Goal: Obtain resource: Obtain resource

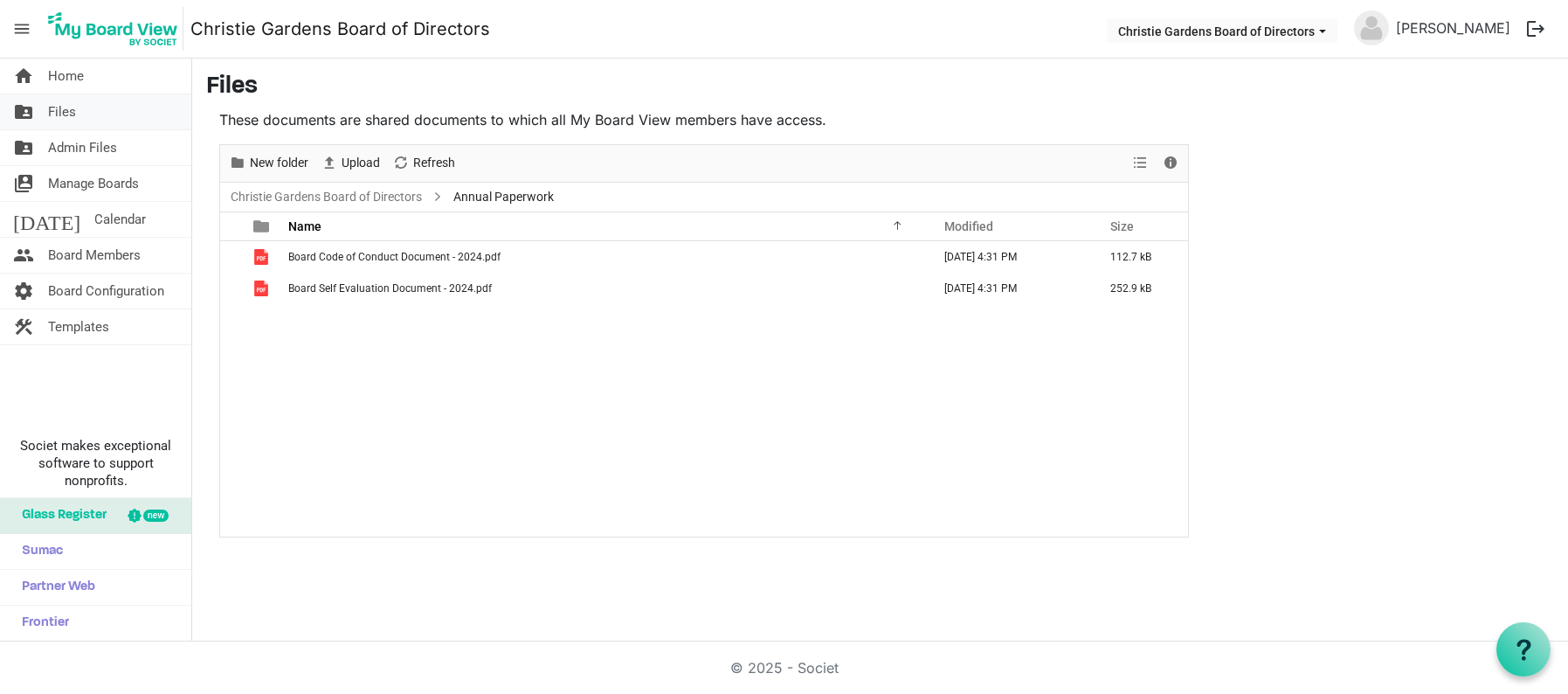
click at [63, 109] on span "Files" at bounding box center [62, 112] width 28 height 35
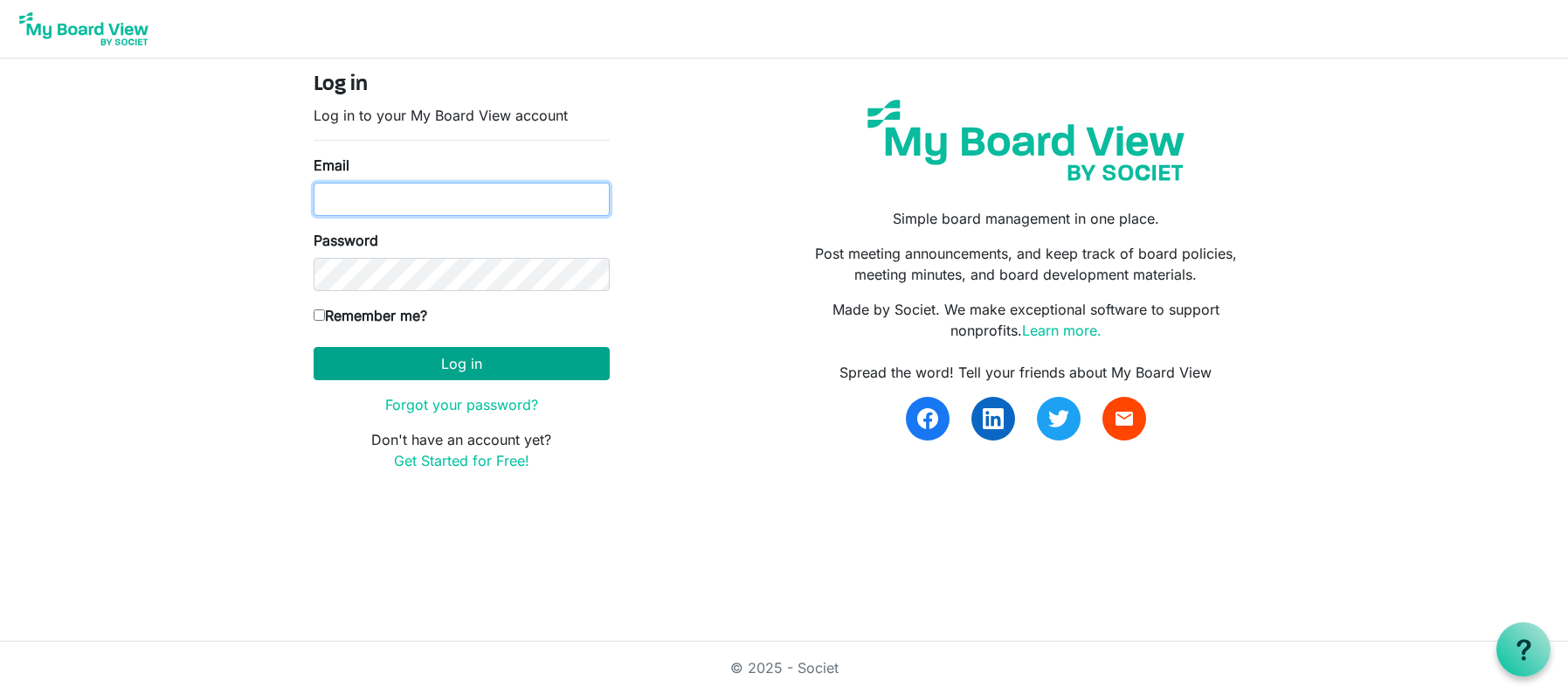
type input "[PERSON_NAME][EMAIL_ADDRESS][PERSON_NAME][DOMAIN_NAME]"
click at [461, 358] on button "Log in" at bounding box center [461, 363] width 296 height 33
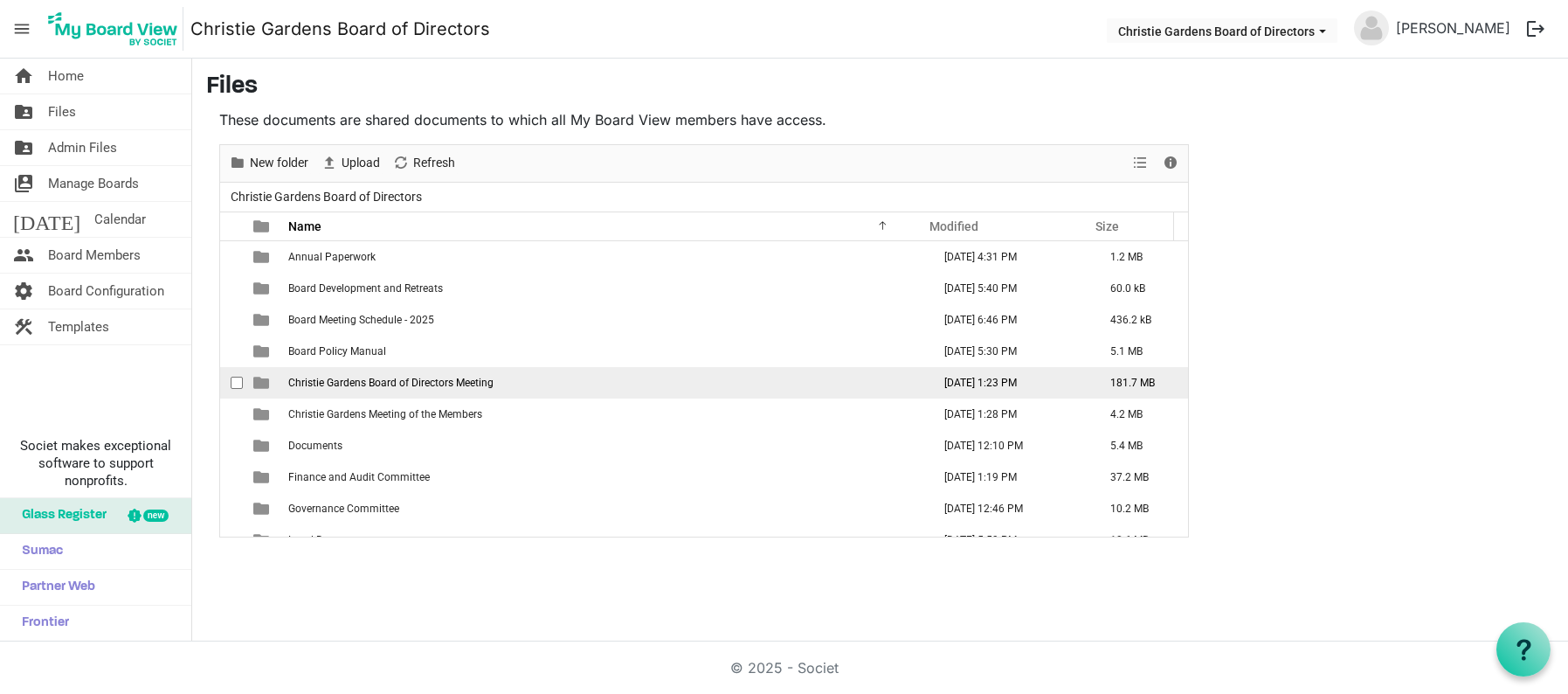
click at [340, 391] on td "Christie Gardens Board of Directors Meeting" at bounding box center [604, 382] width 643 height 31
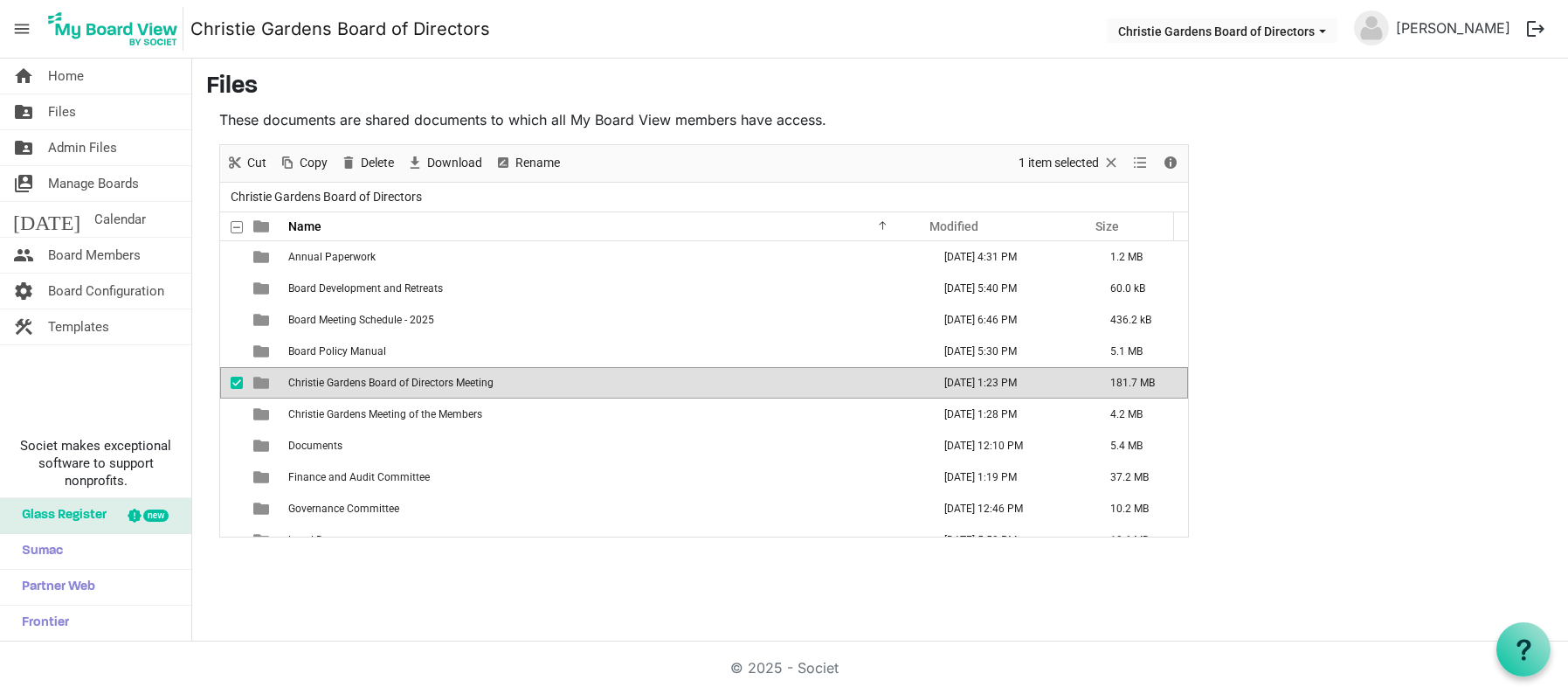
click at [340, 391] on td "Christie Gardens Board of Directors Meeting" at bounding box center [604, 382] width 643 height 31
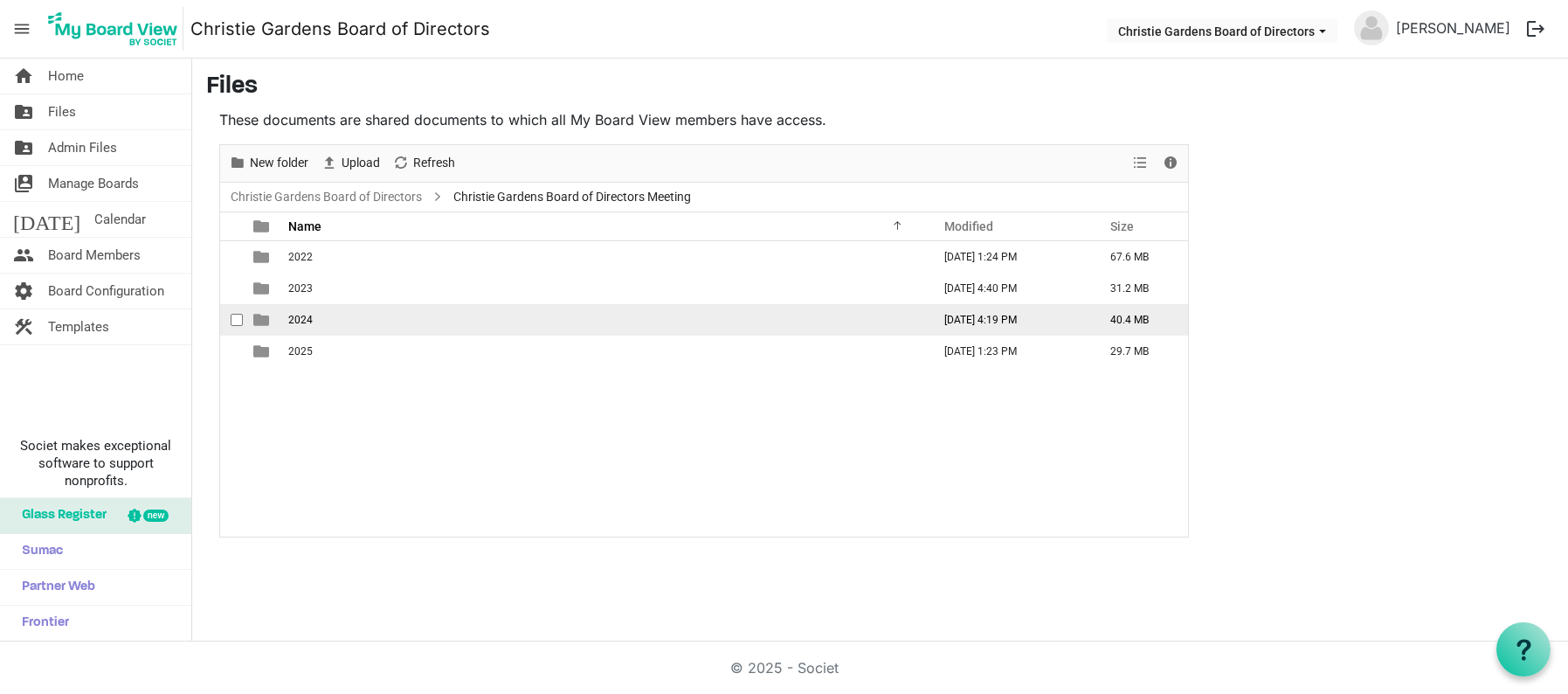
click at [299, 323] on span "2024" at bounding box center [300, 319] width 25 height 12
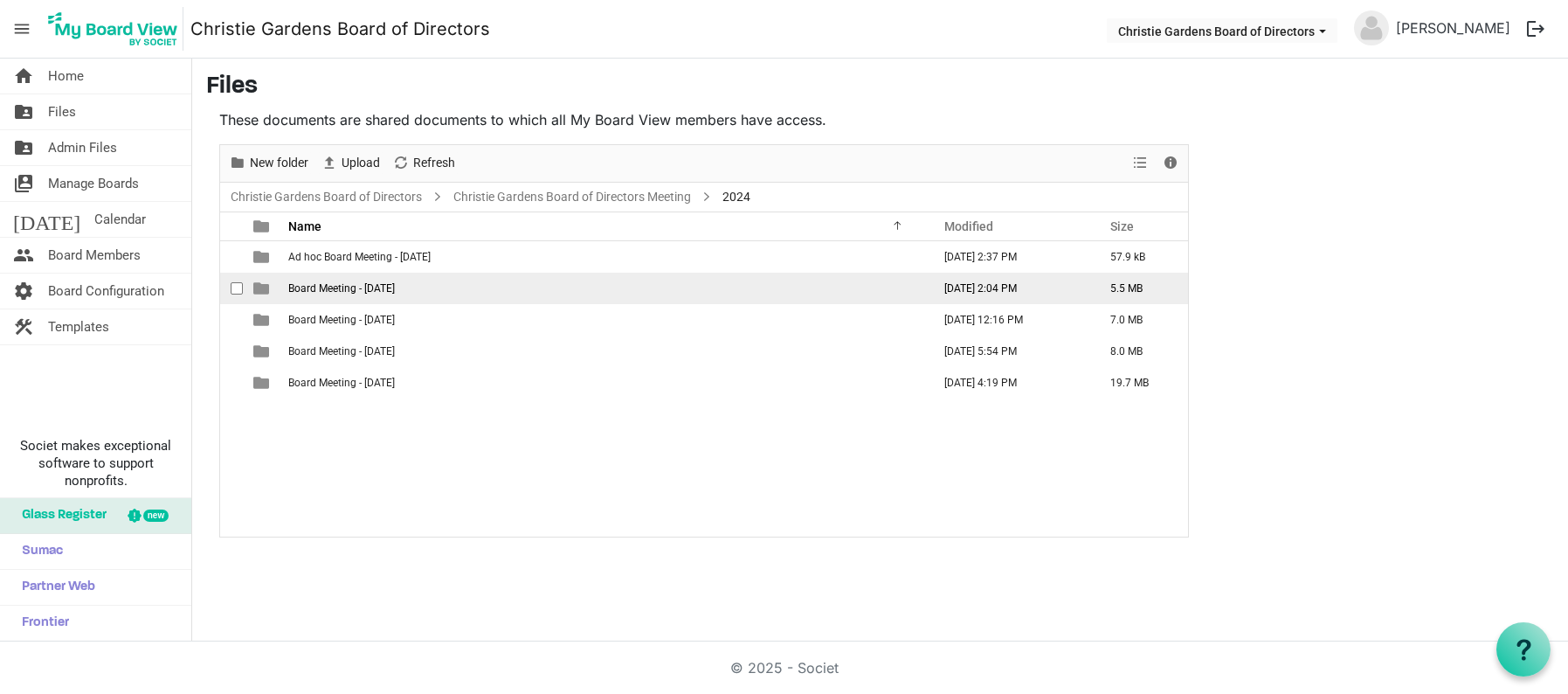
click at [359, 290] on span "Board Meeting - August 6, 2024" at bounding box center [342, 288] width 107 height 12
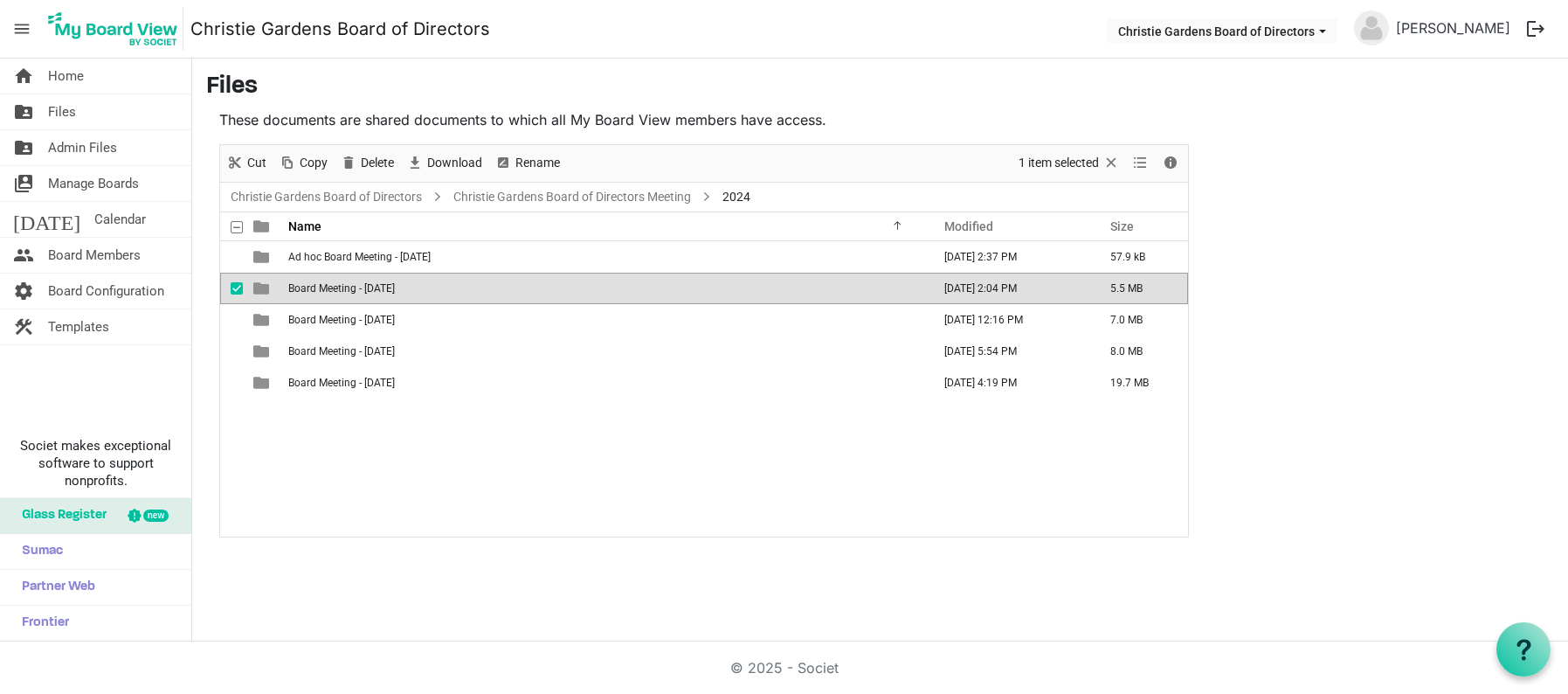
click at [359, 290] on span "Board Meeting - August 6, 2024" at bounding box center [342, 288] width 107 height 12
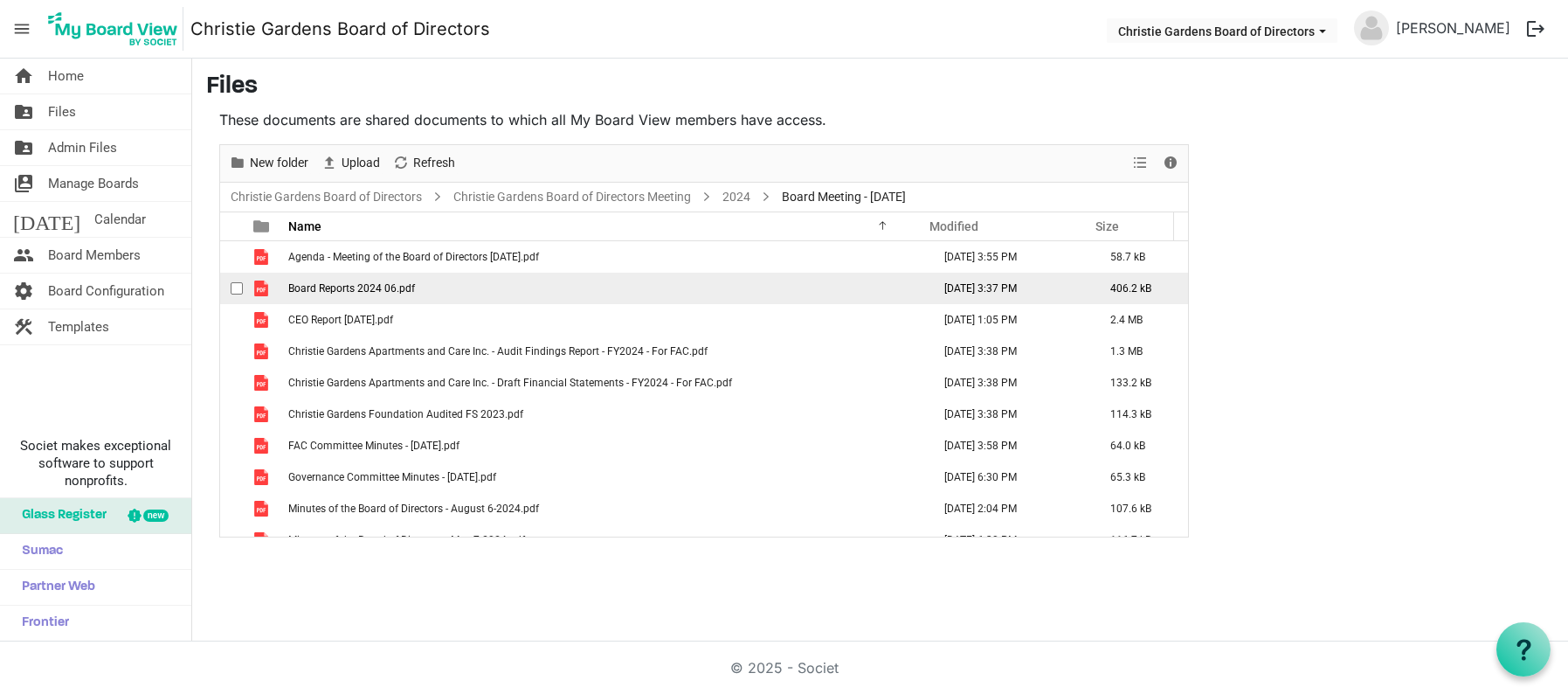
click at [322, 290] on span "Board Reports 2024 06.pdf" at bounding box center [351, 288] width 126 height 12
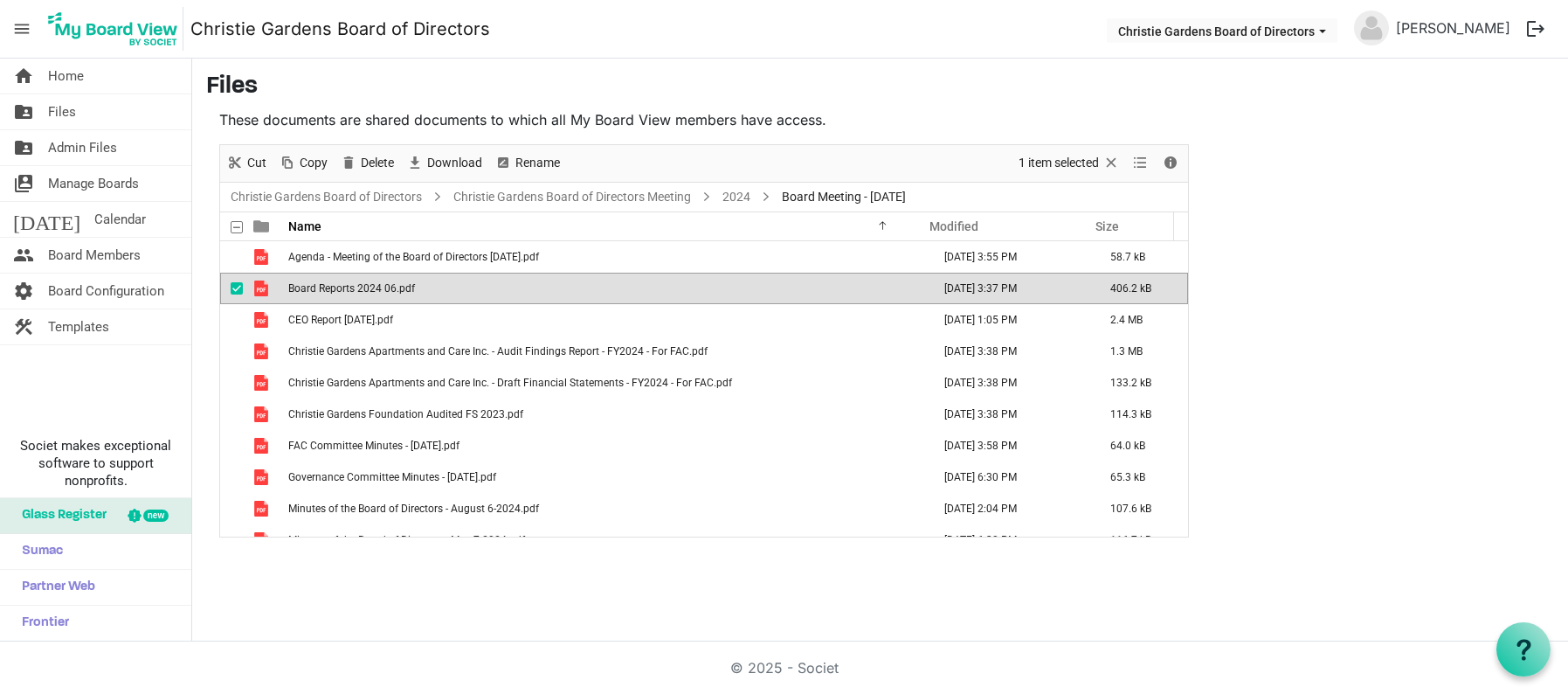
click at [322, 290] on span "Board Reports 2024 06.pdf" at bounding box center [351, 288] width 126 height 12
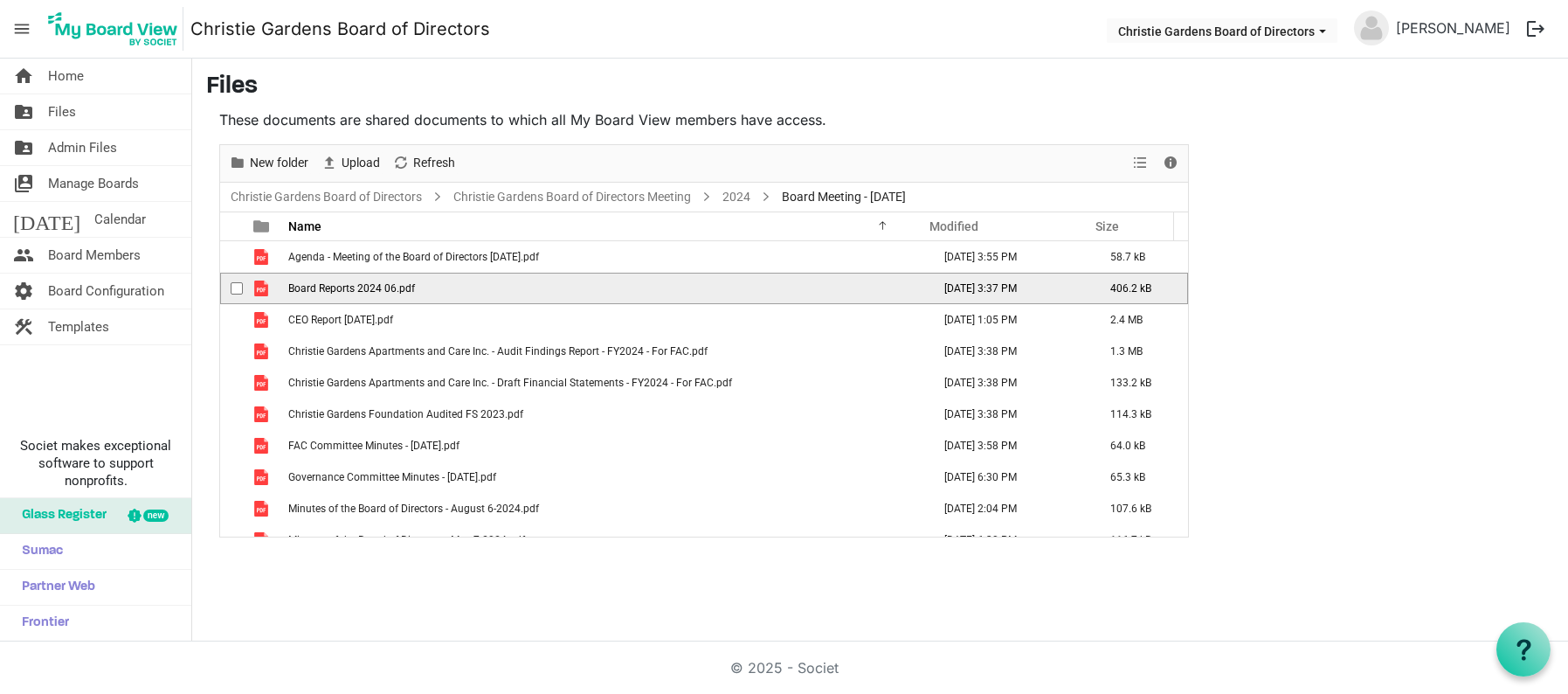
click at [322, 290] on span "Board Reports 2024 06.pdf" at bounding box center [351, 288] width 126 height 12
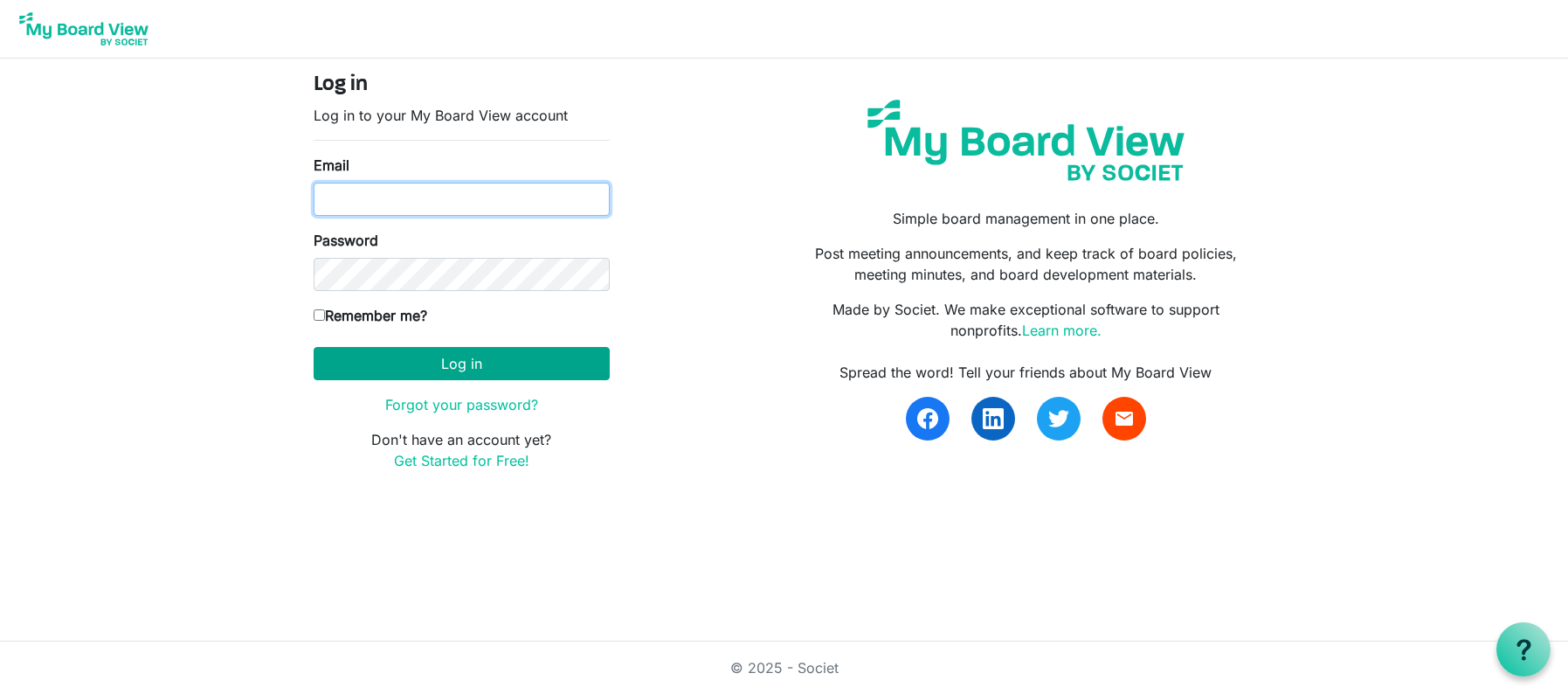
type input "ana.ferreira@christiegardens.org"
click at [483, 364] on button "Log in" at bounding box center [461, 363] width 296 height 33
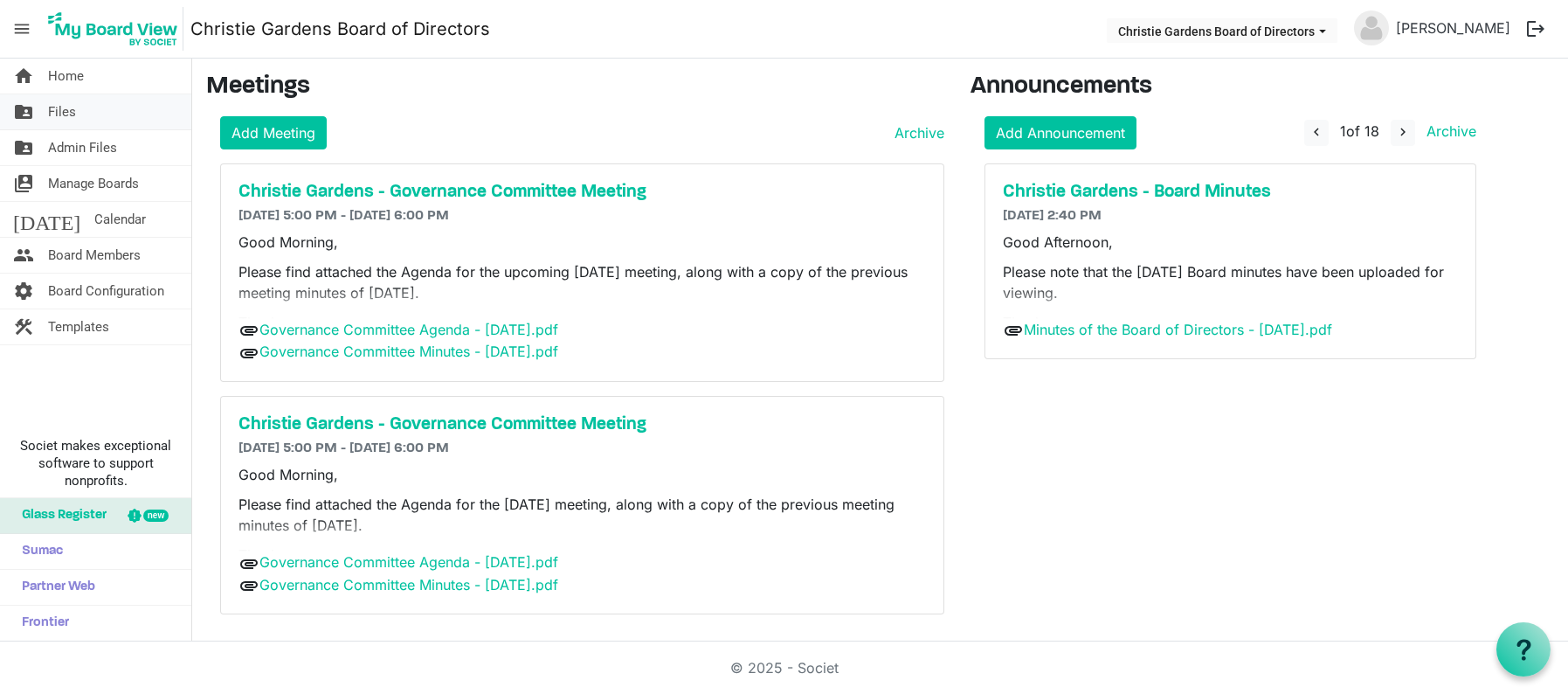
click at [81, 115] on link "folder_shared Files" at bounding box center [96, 112] width 192 height 35
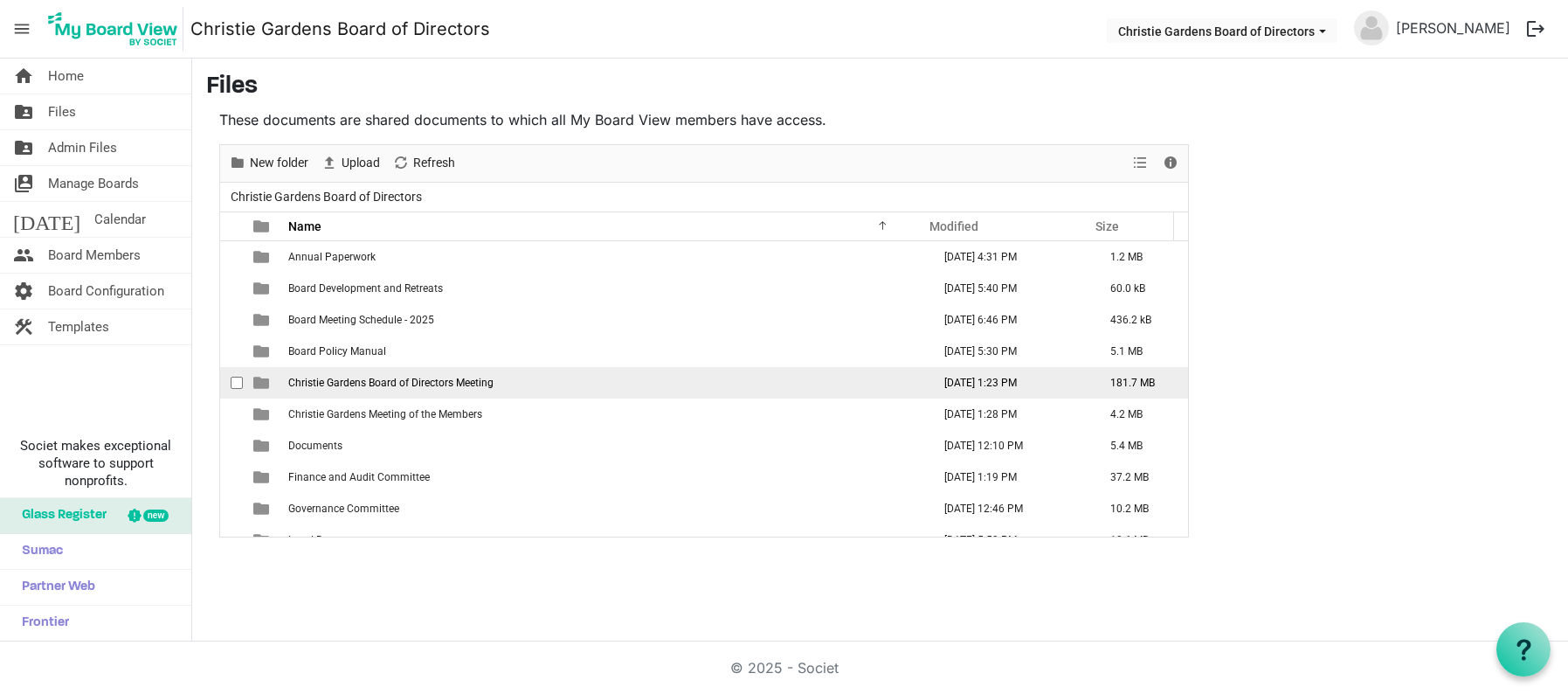
click at [345, 390] on td "Christie Gardens Board of Directors Meeting" at bounding box center [604, 382] width 643 height 31
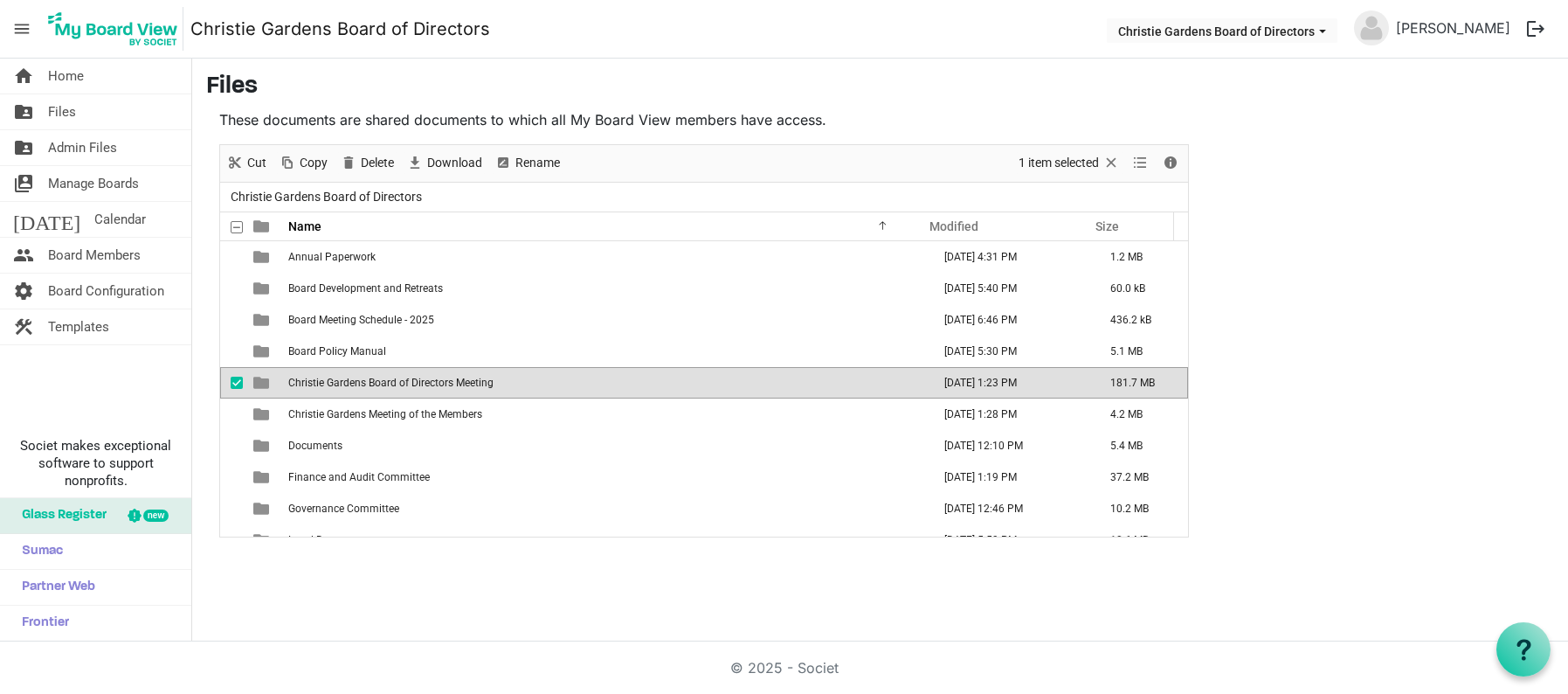
click at [345, 390] on td "Christie Gardens Board of Directors Meeting" at bounding box center [604, 382] width 643 height 31
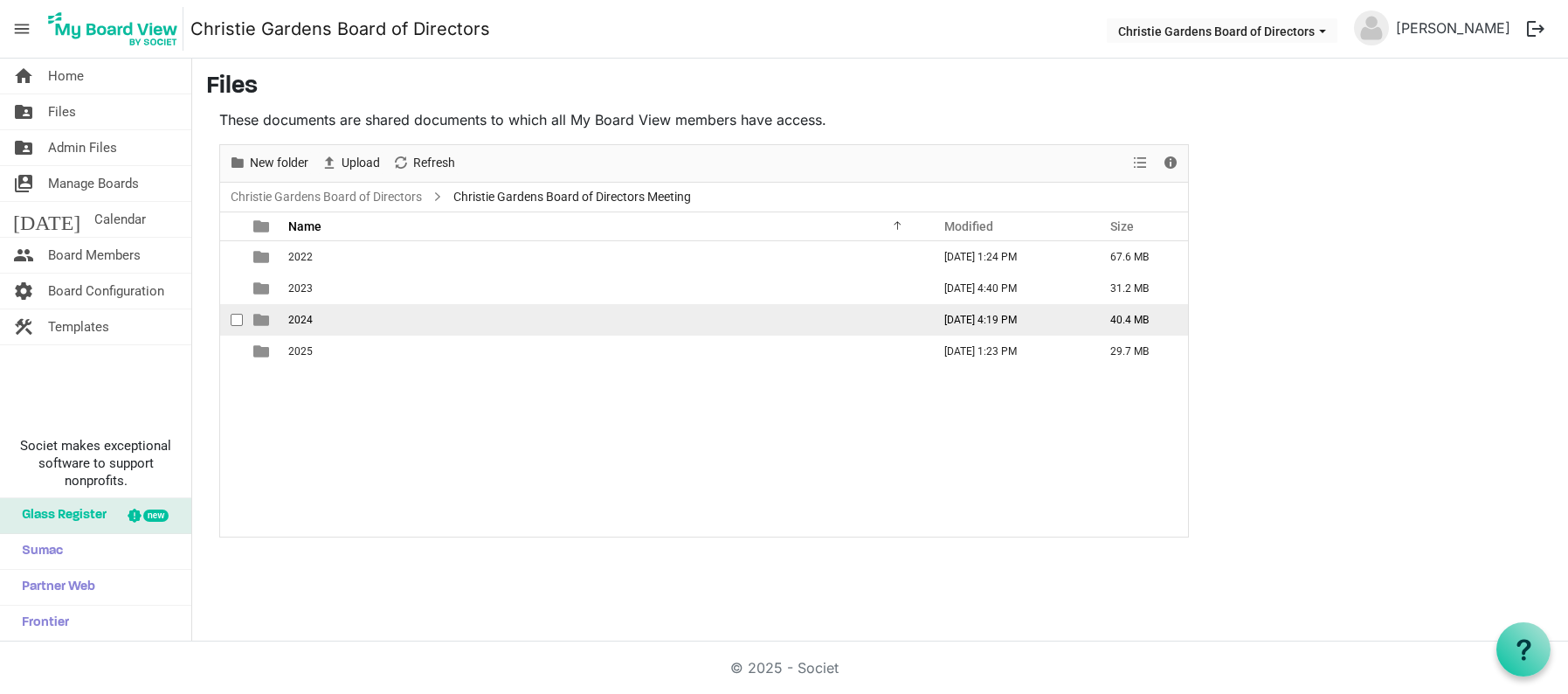
click at [311, 319] on td "2024" at bounding box center [604, 320] width 643 height 31
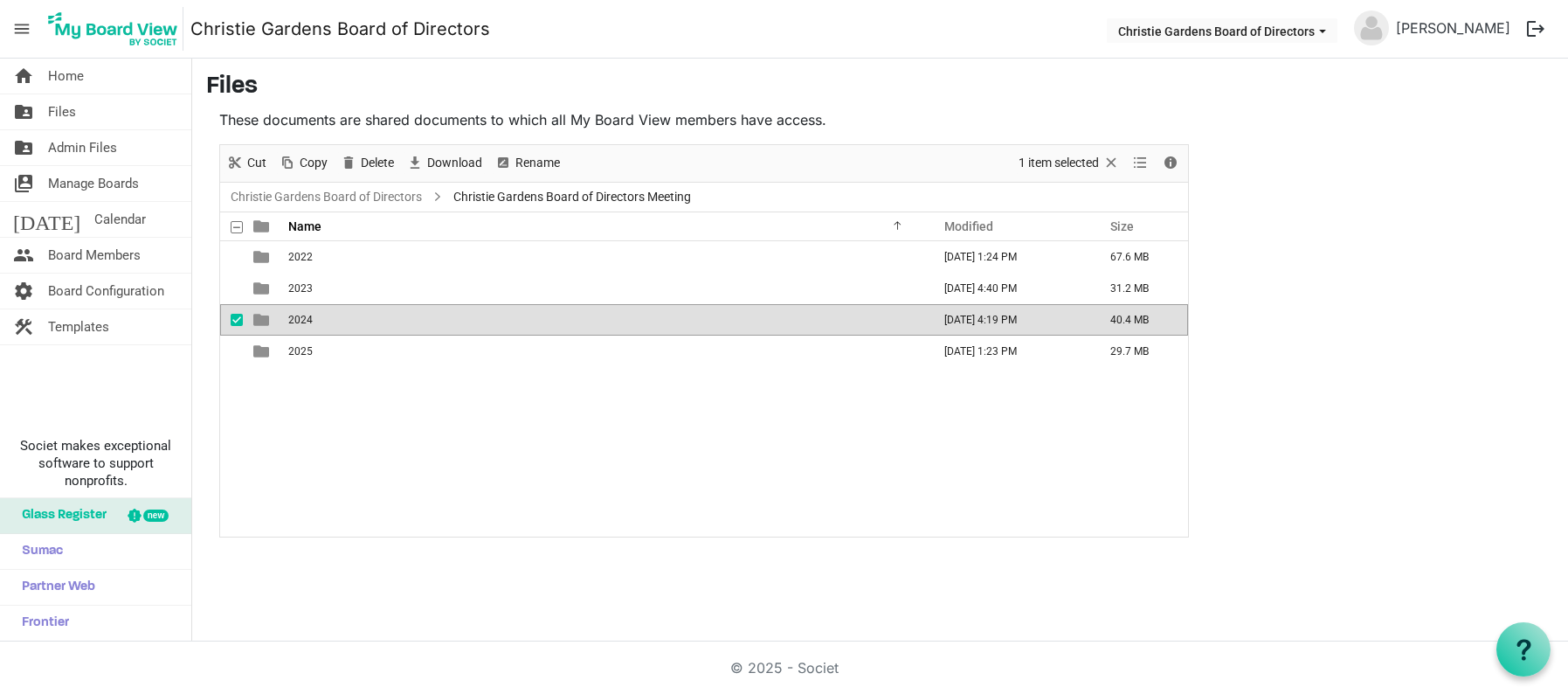
click at [311, 319] on td "2024" at bounding box center [604, 320] width 643 height 31
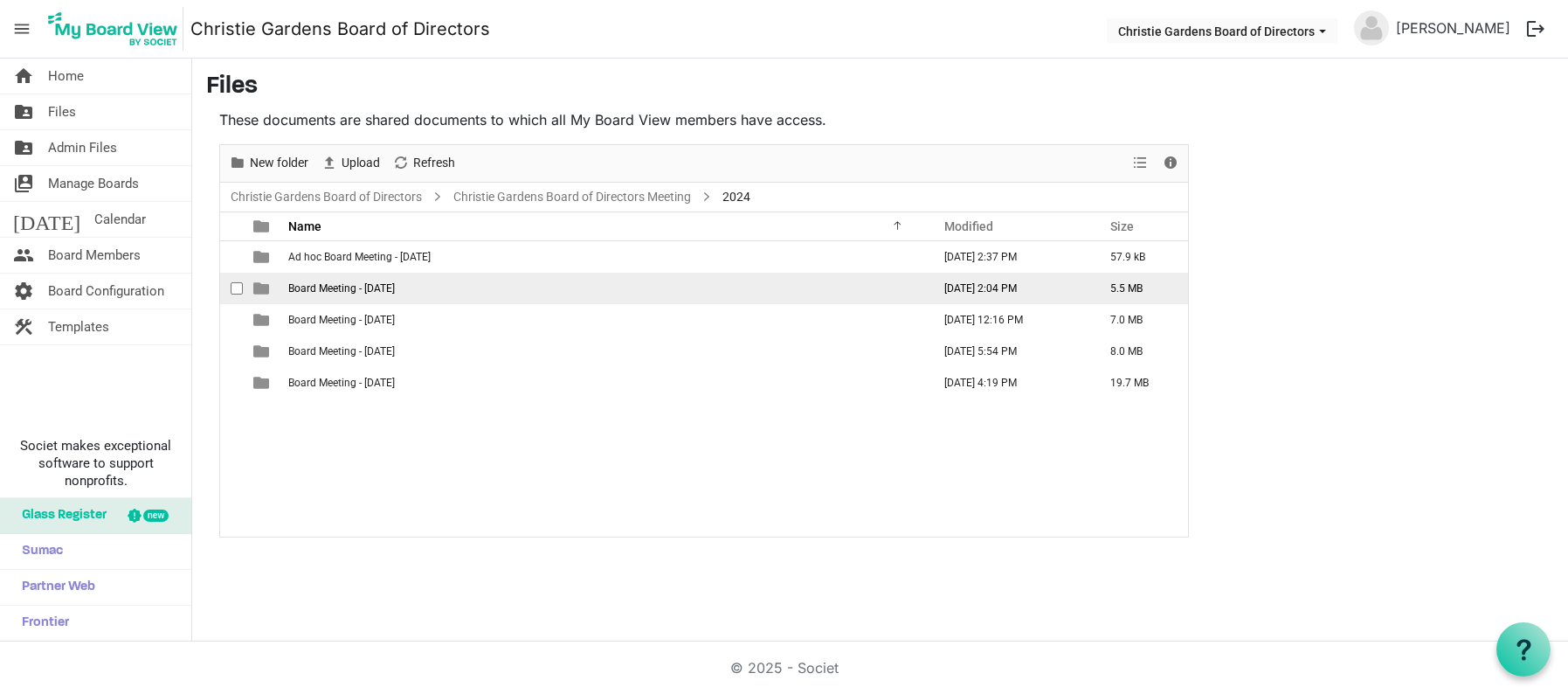
click at [391, 286] on span "Board Meeting - [DATE]" at bounding box center [342, 288] width 107 height 12
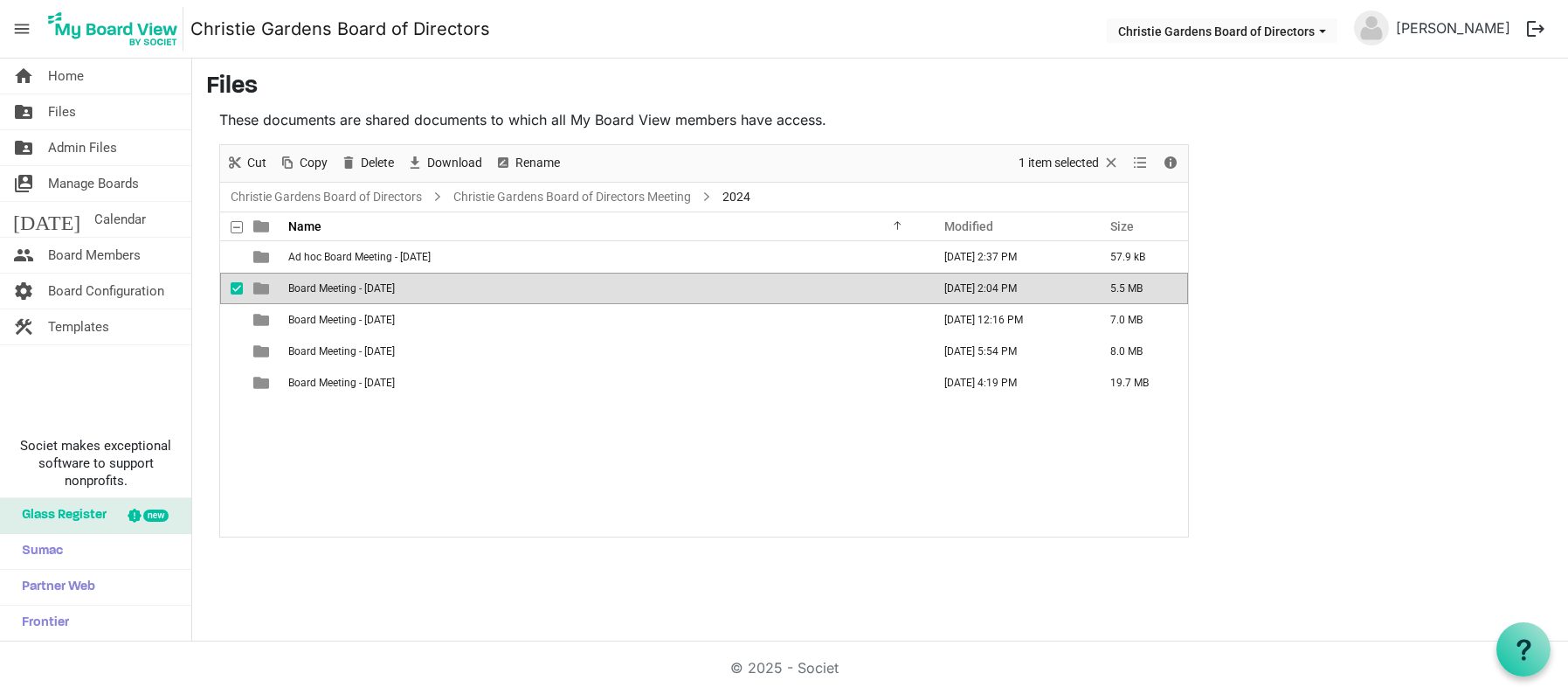
click at [391, 286] on span "Board Meeting - [DATE]" at bounding box center [342, 288] width 107 height 12
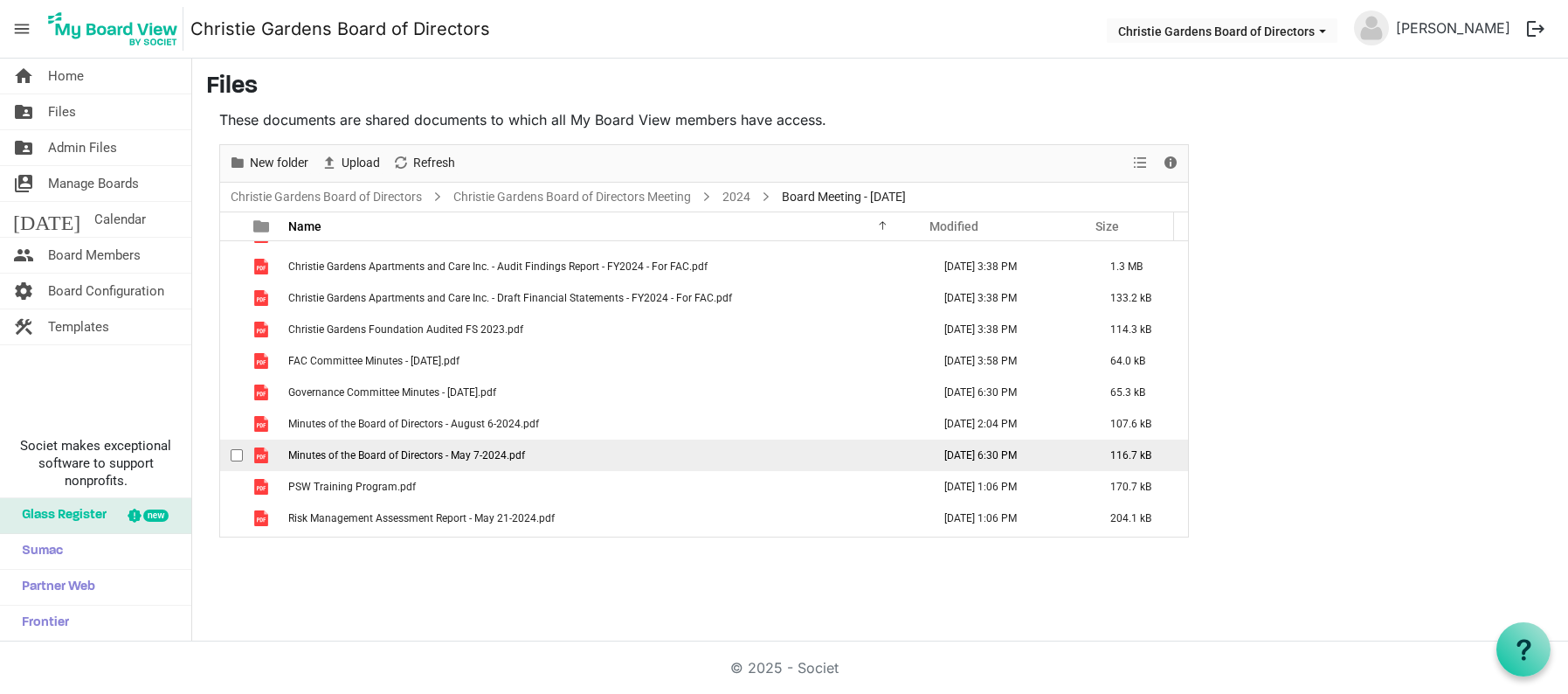
scroll to position [113, 0]
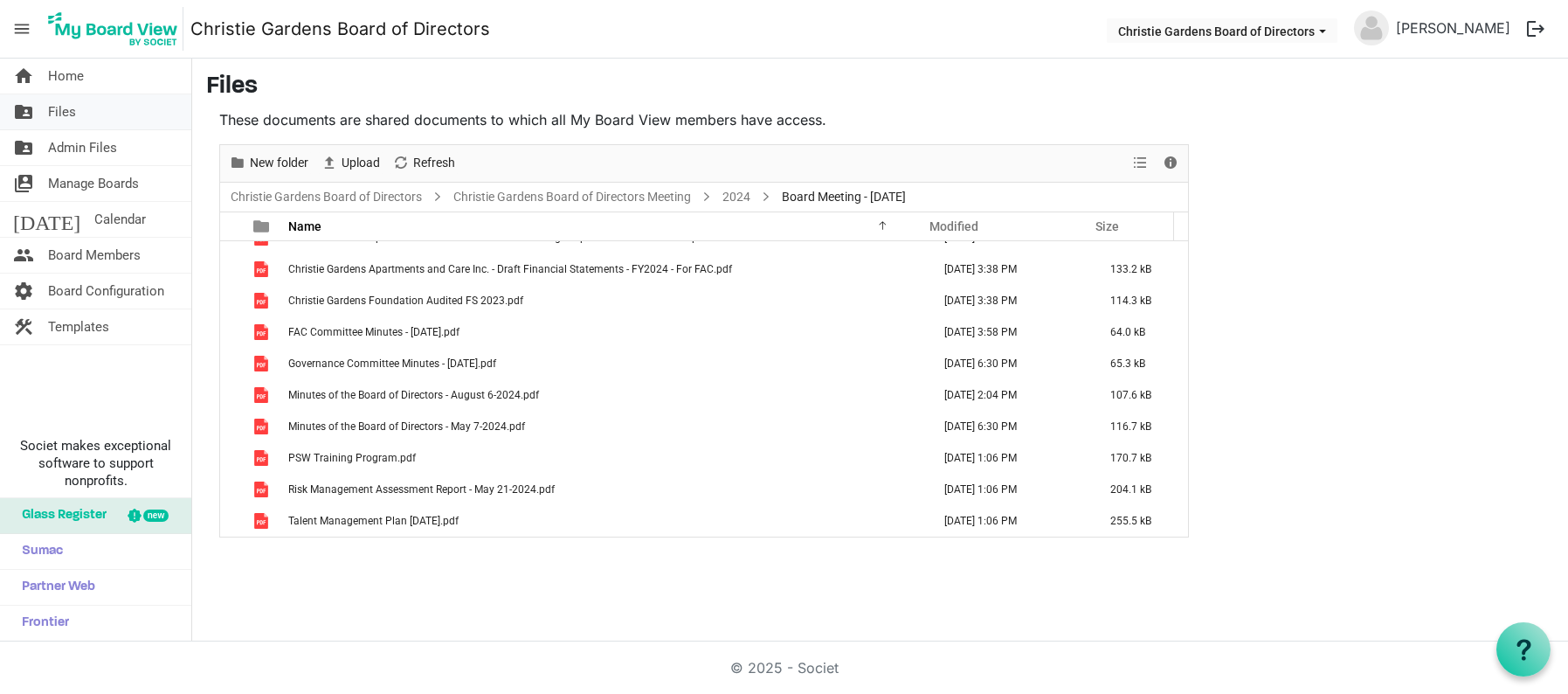
click at [70, 110] on span "Files" at bounding box center [62, 112] width 28 height 35
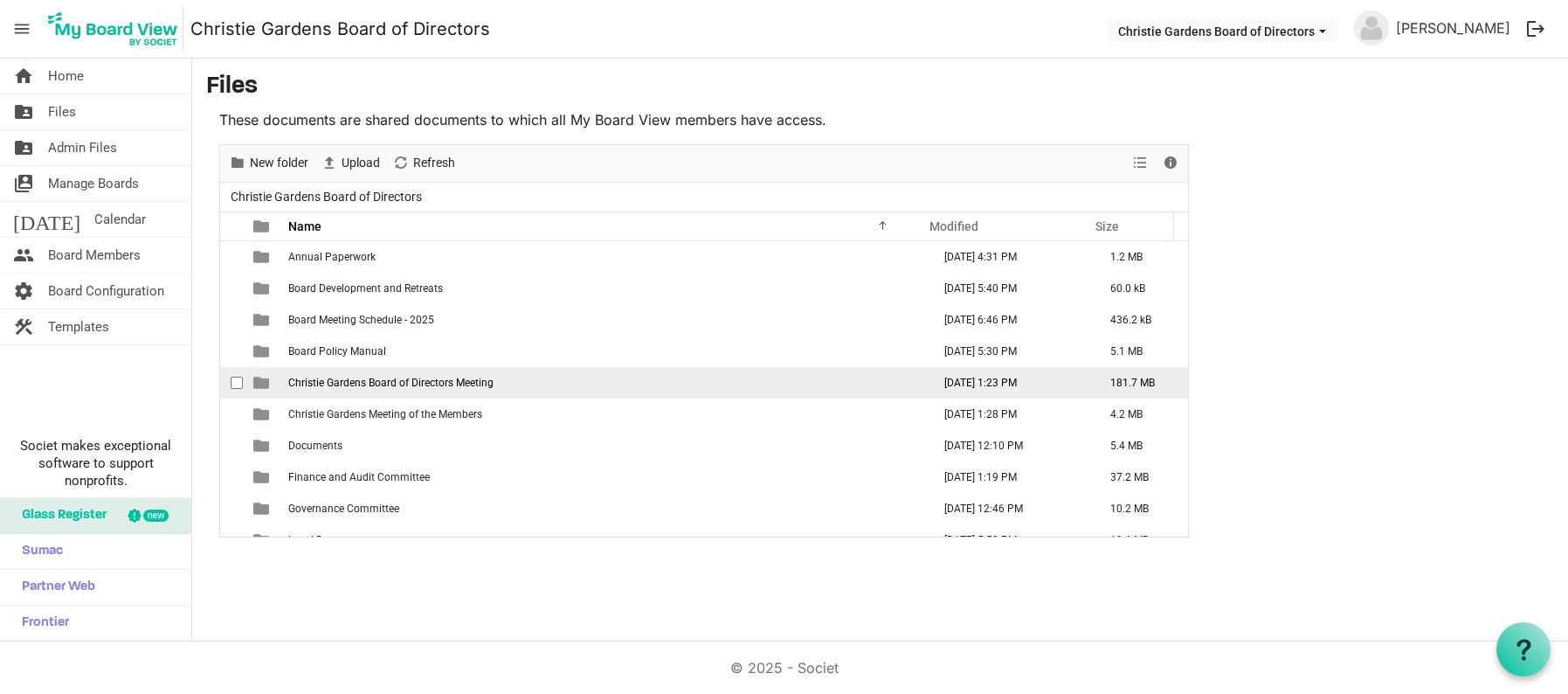
click at [332, 382] on span "Christie Gardens Board of Directors Meeting" at bounding box center [391, 382] width 205 height 12
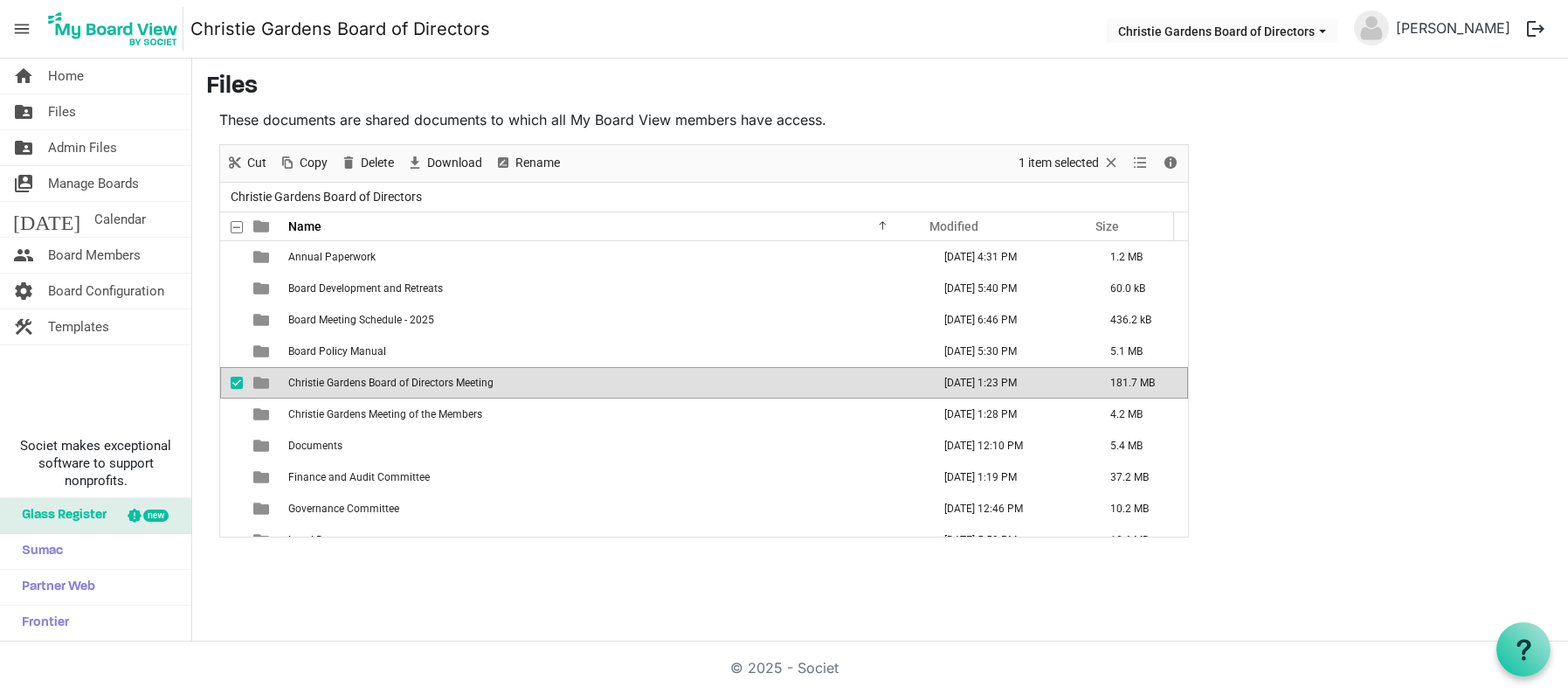
click at [332, 382] on span "Christie Gardens Board of Directors Meeting" at bounding box center [391, 382] width 205 height 12
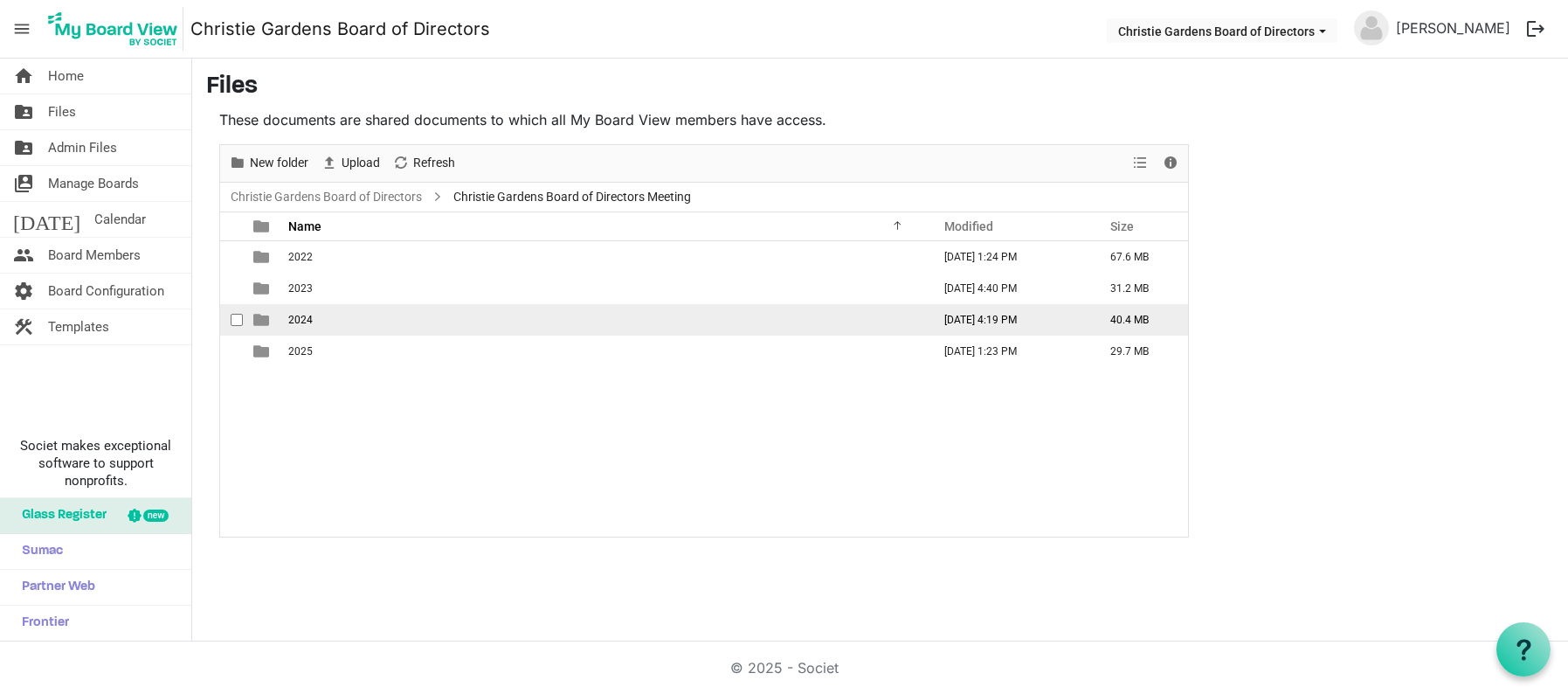
click at [297, 324] on span "2024" at bounding box center [300, 319] width 25 height 12
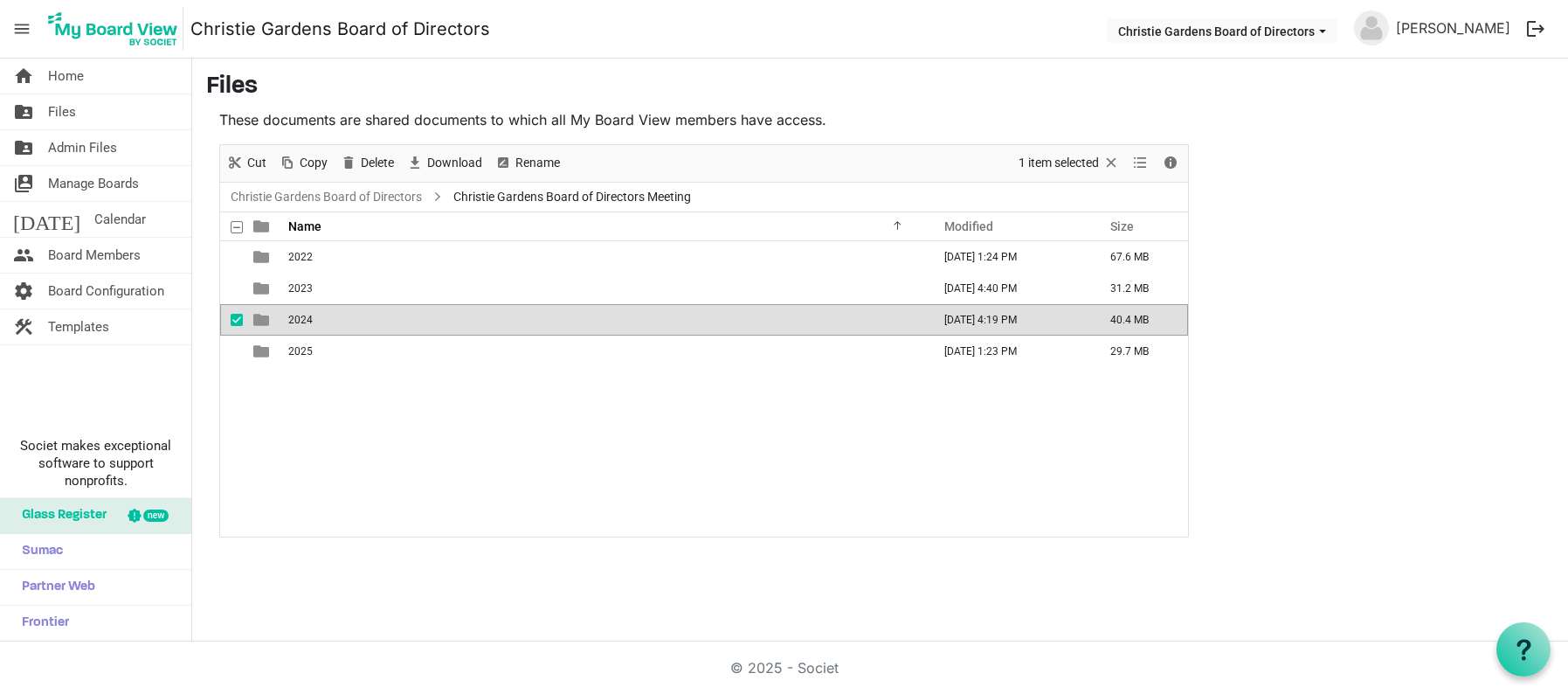
click at [297, 324] on span "2024" at bounding box center [300, 319] width 25 height 12
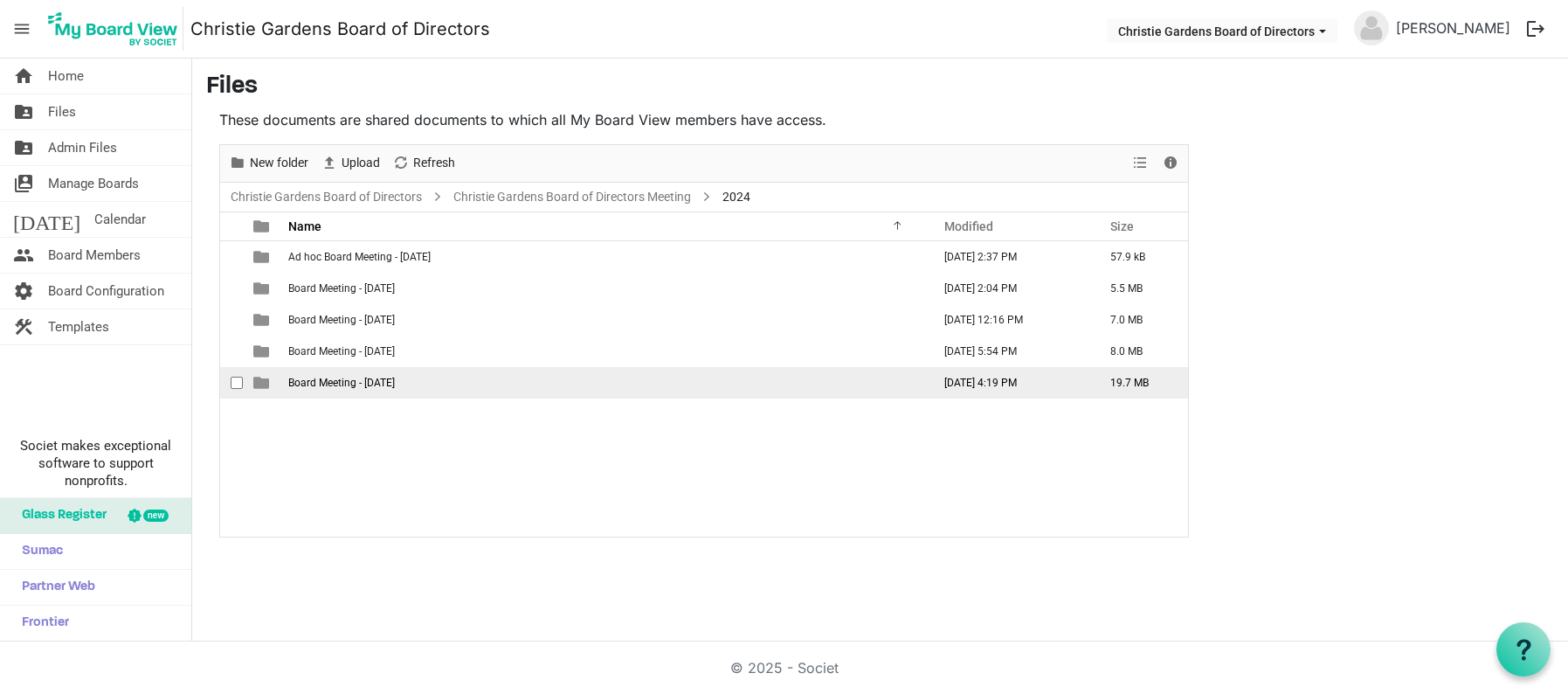
click at [395, 382] on span "Board Meeting - [DATE]" at bounding box center [342, 382] width 107 height 12
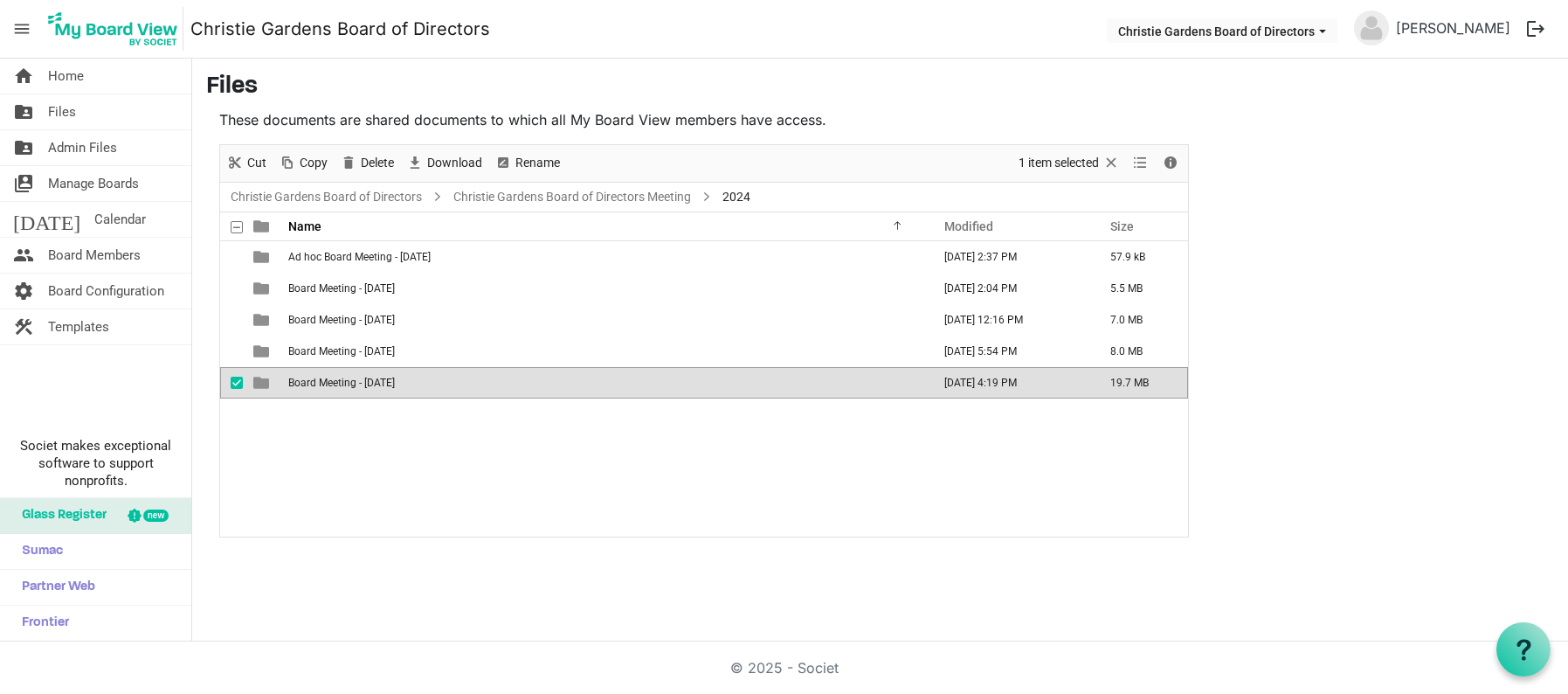
click at [395, 382] on span "Board Meeting - [DATE]" at bounding box center [342, 382] width 107 height 12
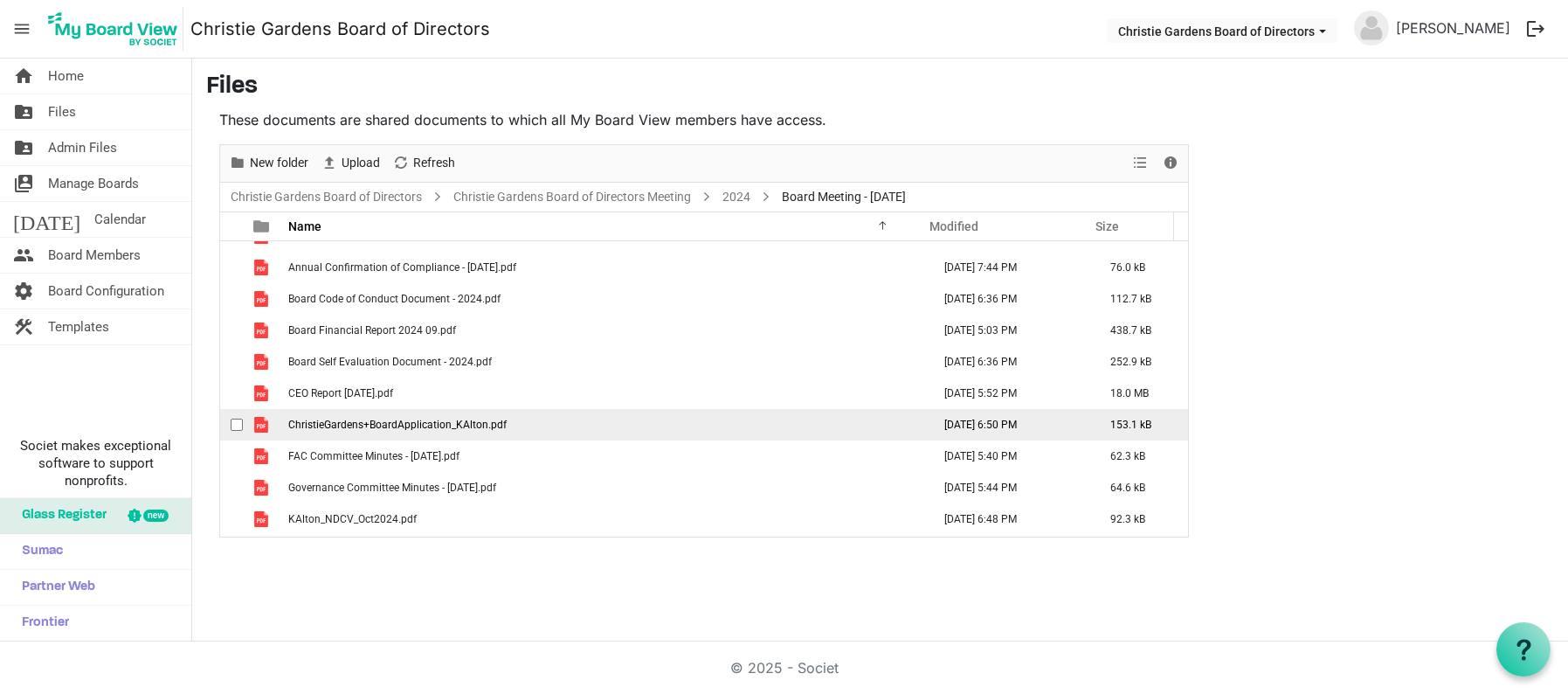
scroll to position [82, 0]
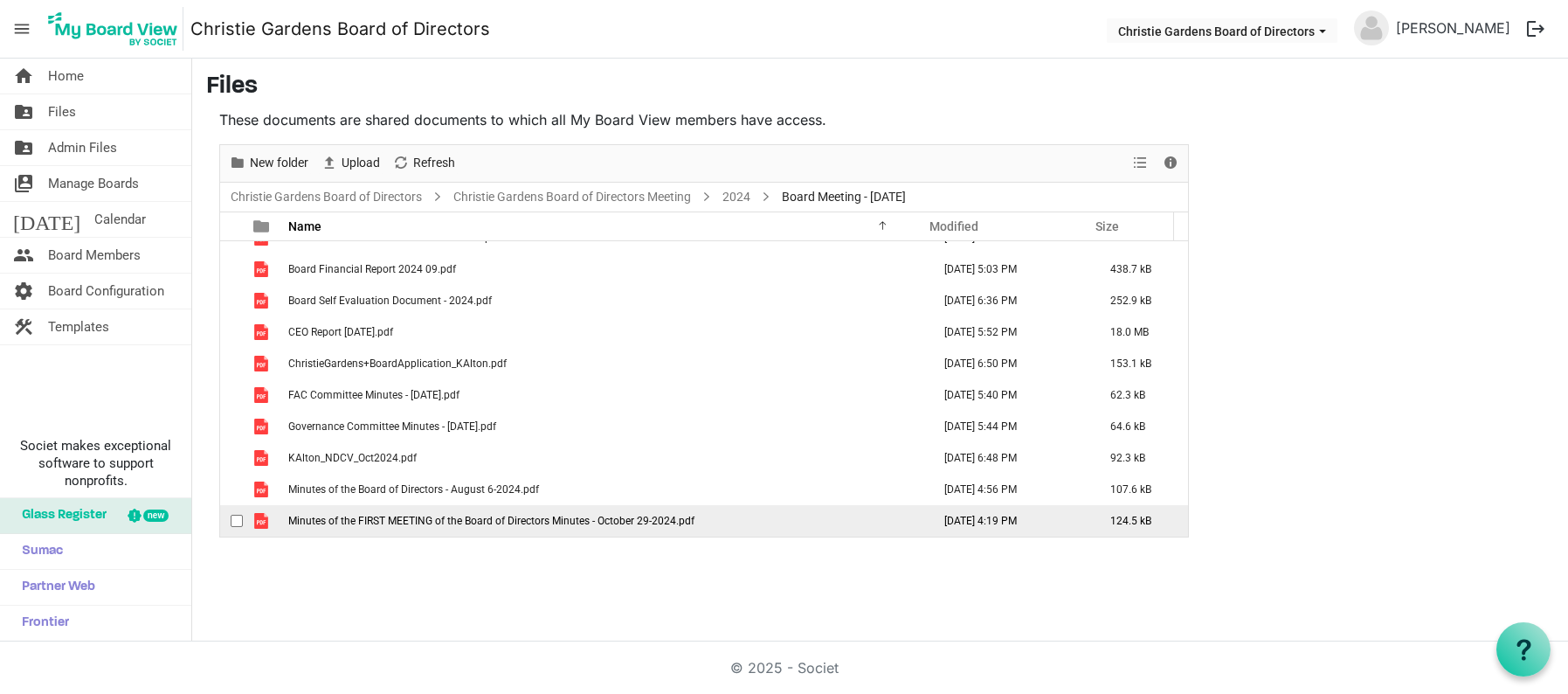
click at [418, 519] on span "Minutes of the FIRST MEETING of the Board of Directors Minutes - October 29-202…" at bounding box center [491, 520] width 406 height 12
